Goal: Information Seeking & Learning: Compare options

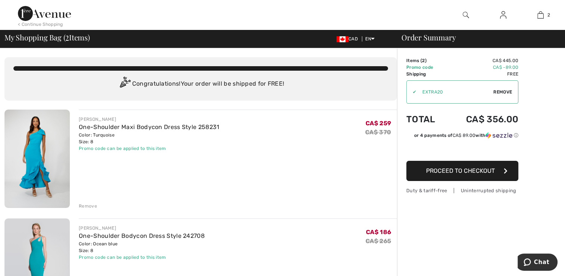
click at [90, 205] on div "Remove" at bounding box center [88, 206] width 18 height 7
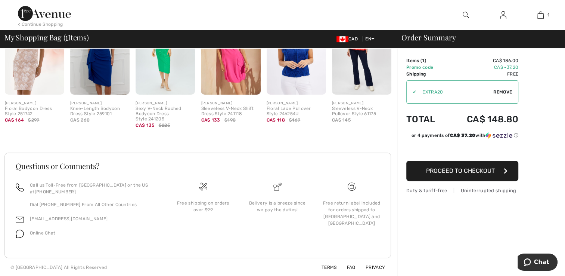
scroll to position [4, 0]
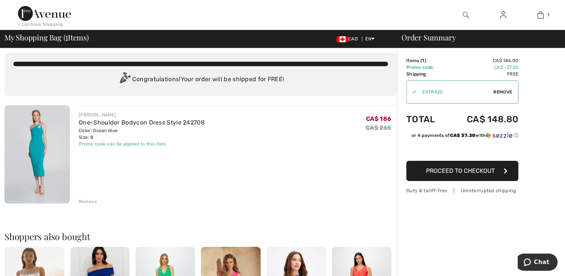
click at [43, 139] on img at bounding box center [36, 154] width 65 height 98
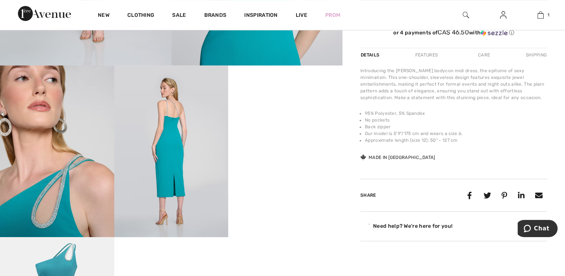
scroll to position [277, 0]
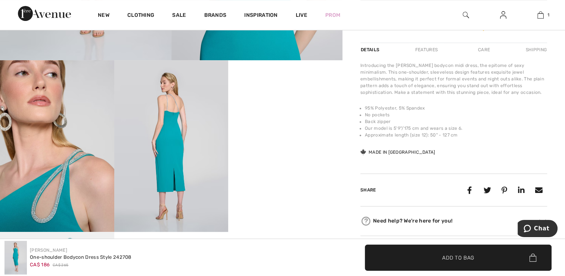
click at [174, 153] on img at bounding box center [171, 145] width 114 height 171
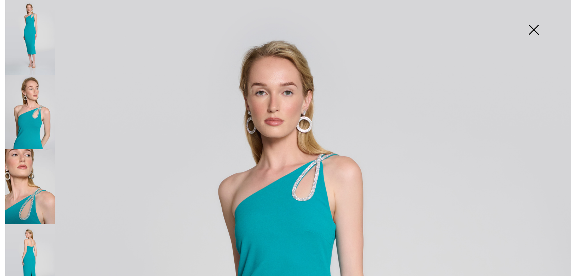
click at [28, 251] on img at bounding box center [30, 261] width 50 height 75
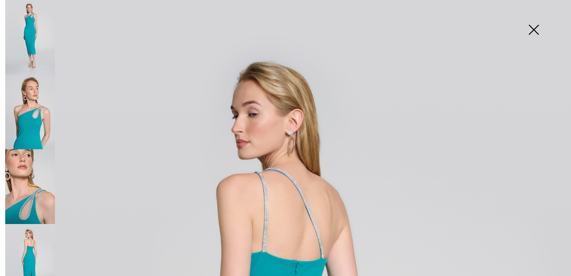
click at [39, 55] on img at bounding box center [30, 37] width 50 height 75
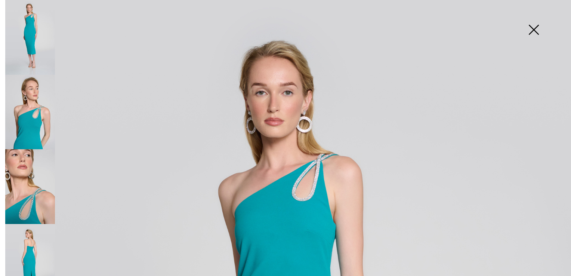
click at [529, 36] on img at bounding box center [533, 30] width 37 height 38
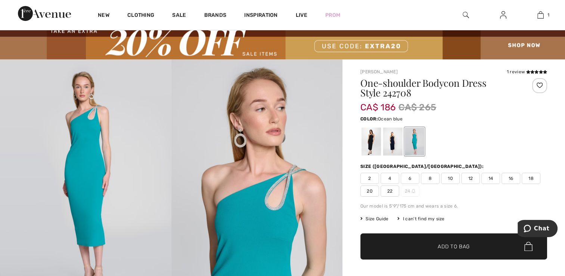
scroll to position [0, 0]
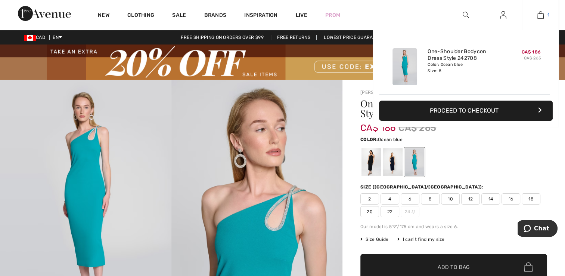
click at [541, 14] on img at bounding box center [541, 14] width 6 height 9
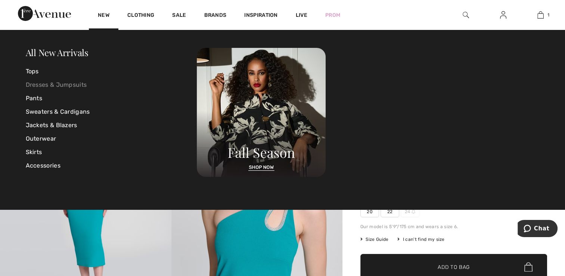
click at [79, 80] on link "Dresses & Jumpsuits" at bounding box center [112, 84] width 172 height 13
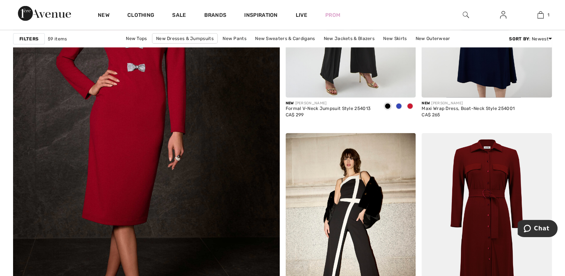
scroll to position [2058, 0]
drag, startPoint x: 10, startPoint y: 10, endPoint x: 281, endPoint y: 170, distance: 314.2
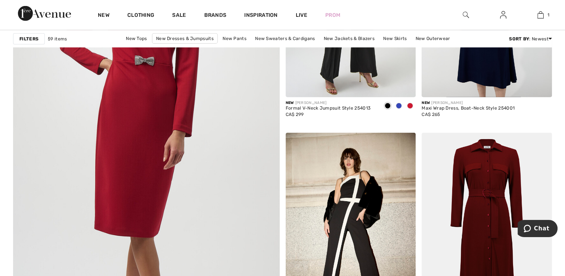
click at [153, 129] on img at bounding box center [147, 142] width 320 height 480
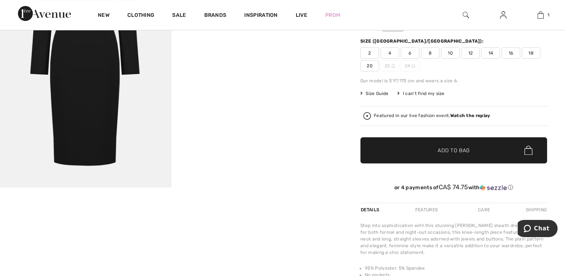
scroll to position [152, 0]
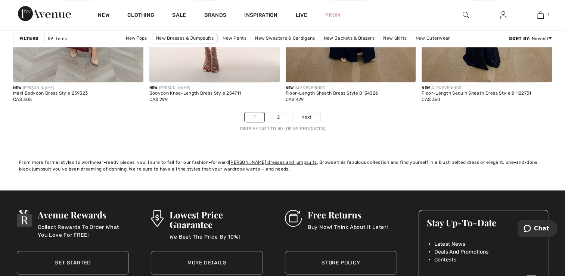
scroll to position [3570, 0]
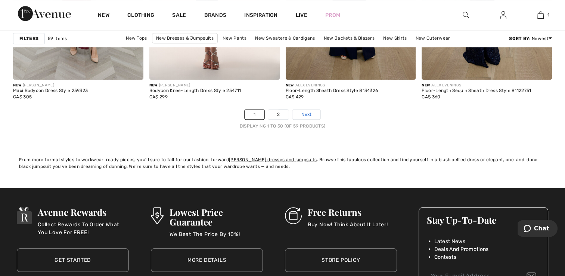
click at [307, 111] on span "Next" at bounding box center [307, 114] width 10 height 7
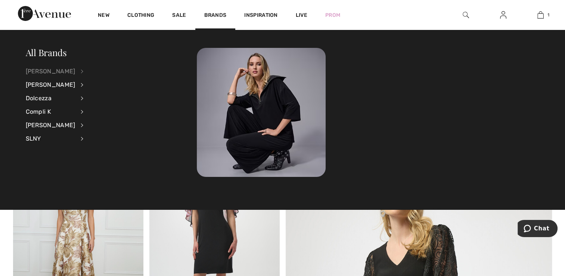
click at [61, 67] on div "[PERSON_NAME]" at bounding box center [51, 71] width 50 height 13
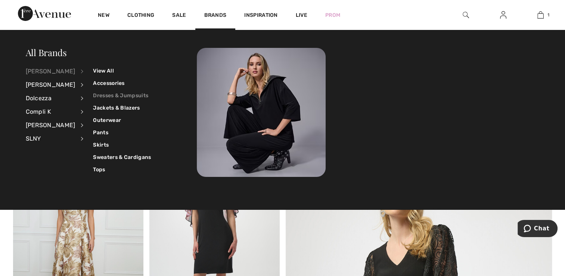
click at [95, 93] on link "Dresses & Jumpsuits" at bounding box center [122, 95] width 58 height 12
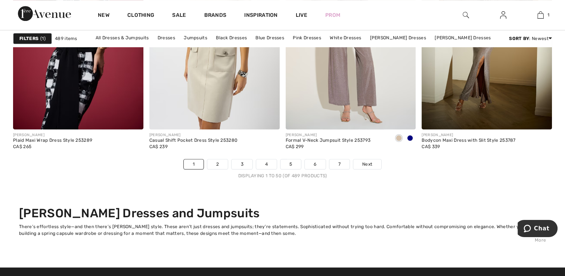
scroll to position [3537, 0]
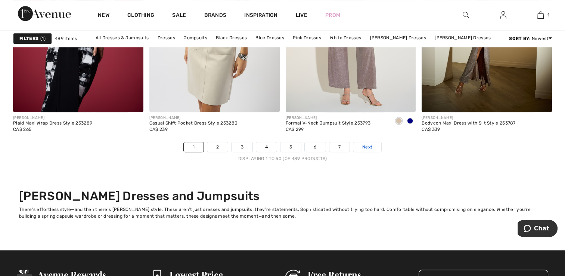
click at [366, 144] on span "Next" at bounding box center [367, 147] width 10 height 7
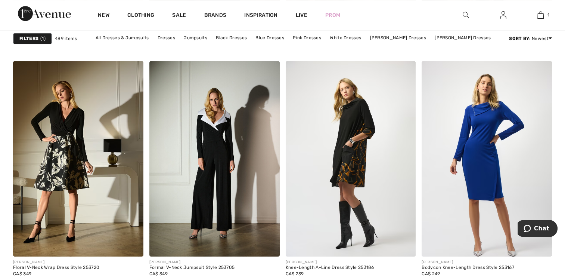
scroll to position [3443, 0]
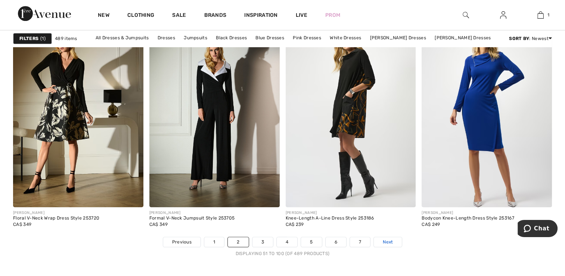
click at [391, 240] on span "Next" at bounding box center [388, 241] width 10 height 7
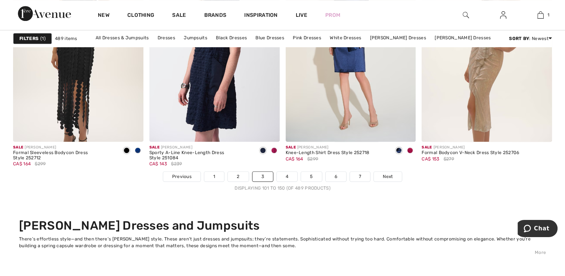
scroll to position [3538, 0]
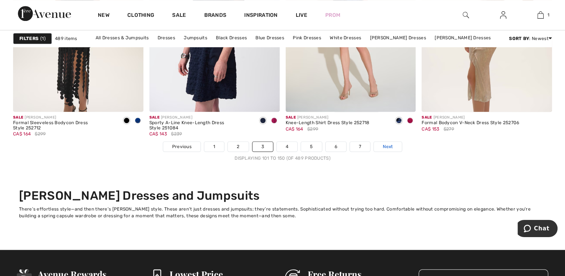
click at [389, 147] on span "Next" at bounding box center [388, 146] width 10 height 7
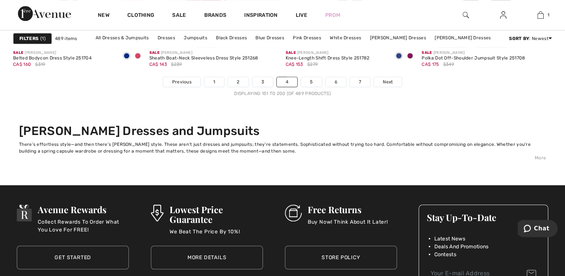
scroll to position [3627, 0]
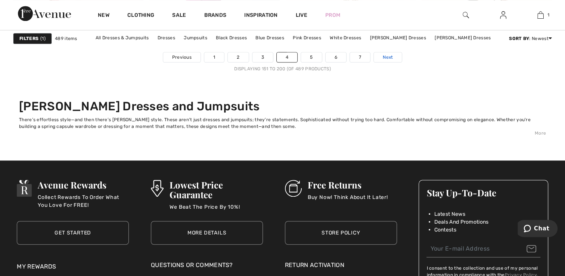
click at [389, 54] on span "Next" at bounding box center [388, 57] width 10 height 7
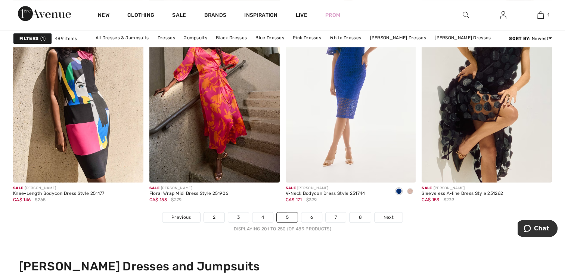
scroll to position [3468, 0]
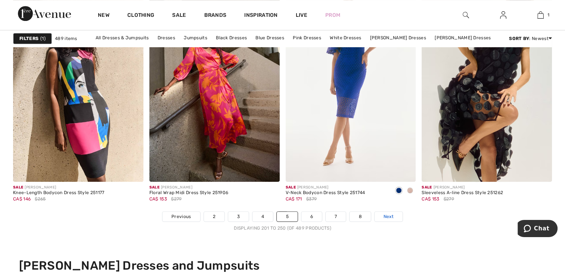
click at [392, 213] on span "Next" at bounding box center [389, 216] width 10 height 7
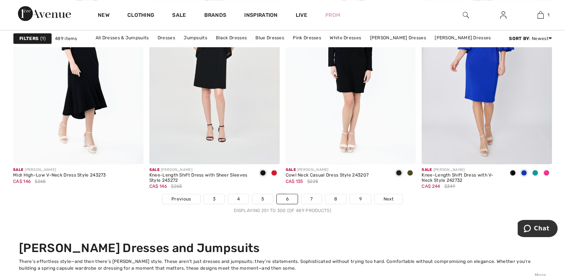
scroll to position [3530, 0]
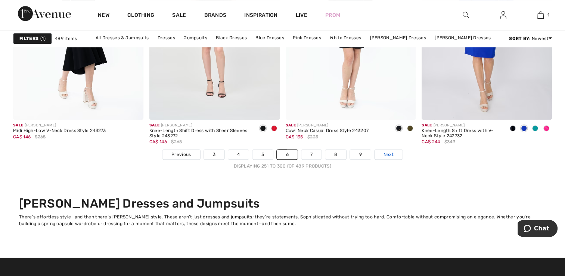
click at [390, 149] on link "Next" at bounding box center [389, 154] width 28 height 10
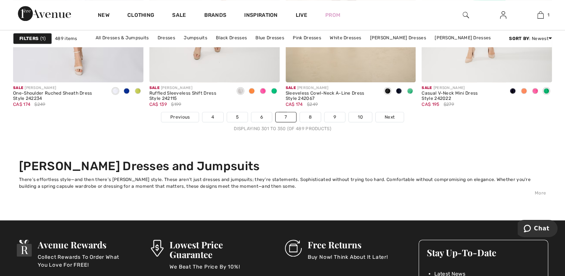
scroll to position [3597, 0]
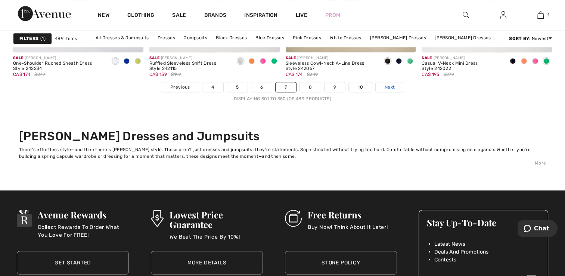
click at [391, 86] on span "Next" at bounding box center [390, 87] width 10 height 7
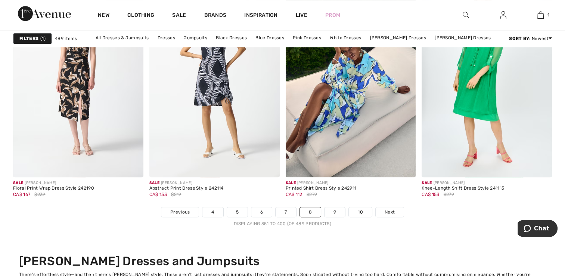
scroll to position [3472, 0]
click at [388, 212] on span "Next" at bounding box center [390, 212] width 10 height 7
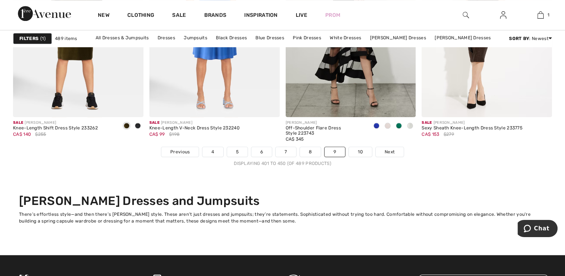
scroll to position [3550, 0]
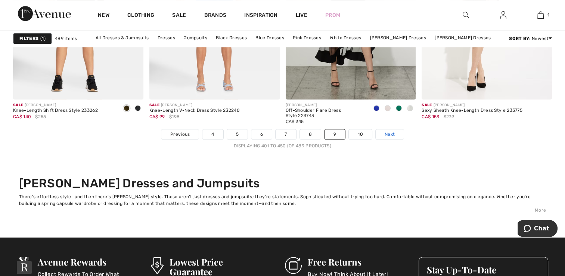
click at [388, 133] on span "Next" at bounding box center [390, 134] width 10 height 7
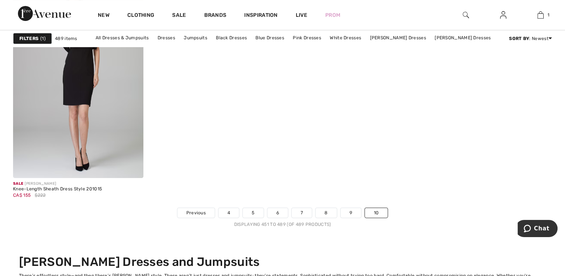
scroll to position [3015, 0]
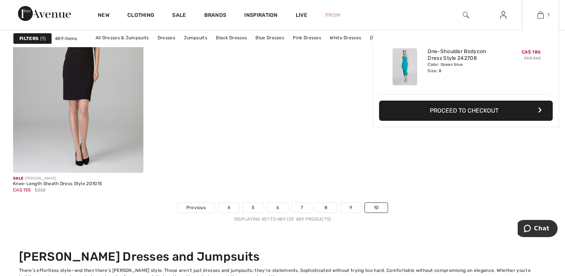
click at [546, 12] on link "1" at bounding box center [540, 14] width 37 height 9
